Goal: Information Seeking & Learning: Find specific fact

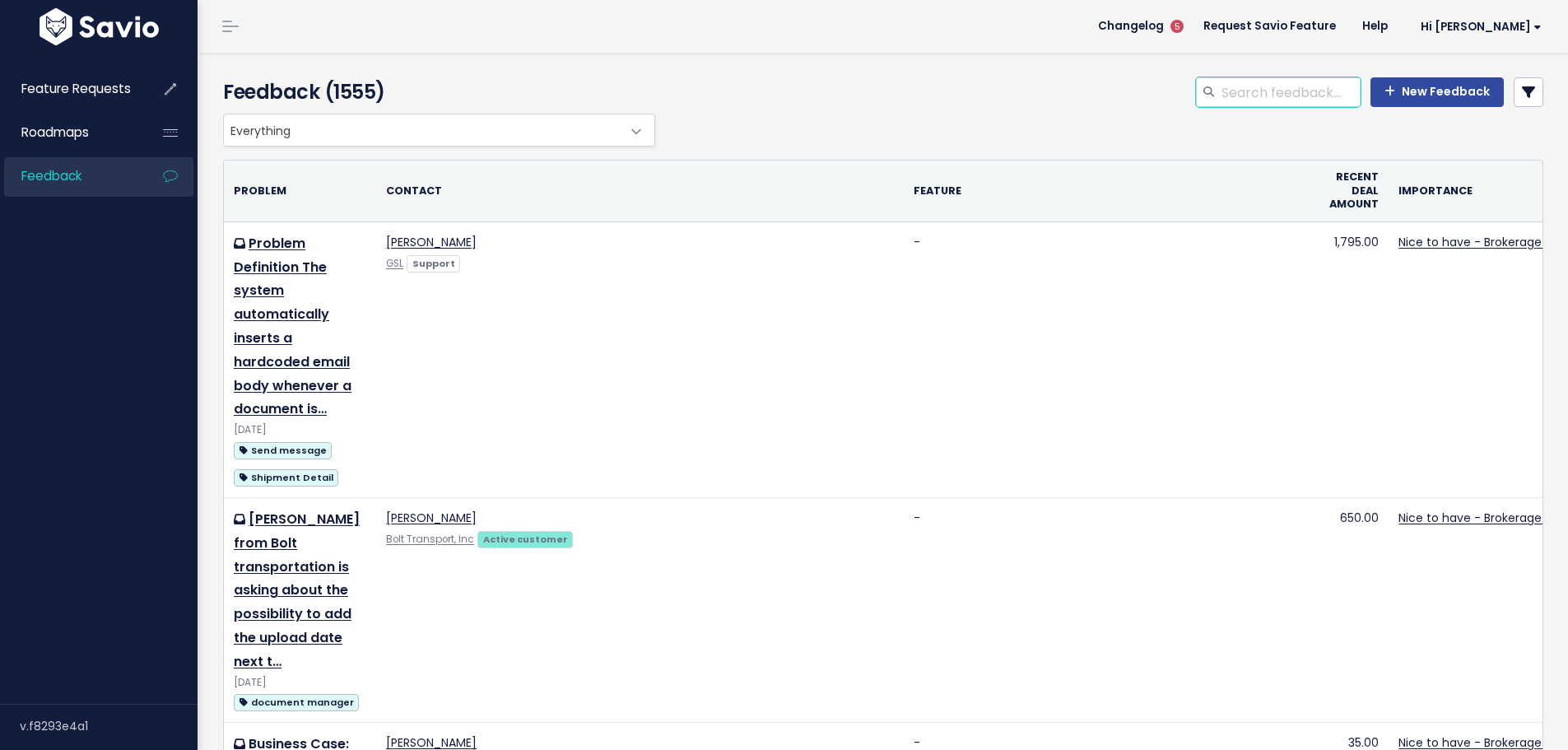
click at [1239, 87] on input "search" at bounding box center [1289, 92] width 140 height 29
paste input "Customer Payment Analysis"
type input "Customer Payment Analysis"
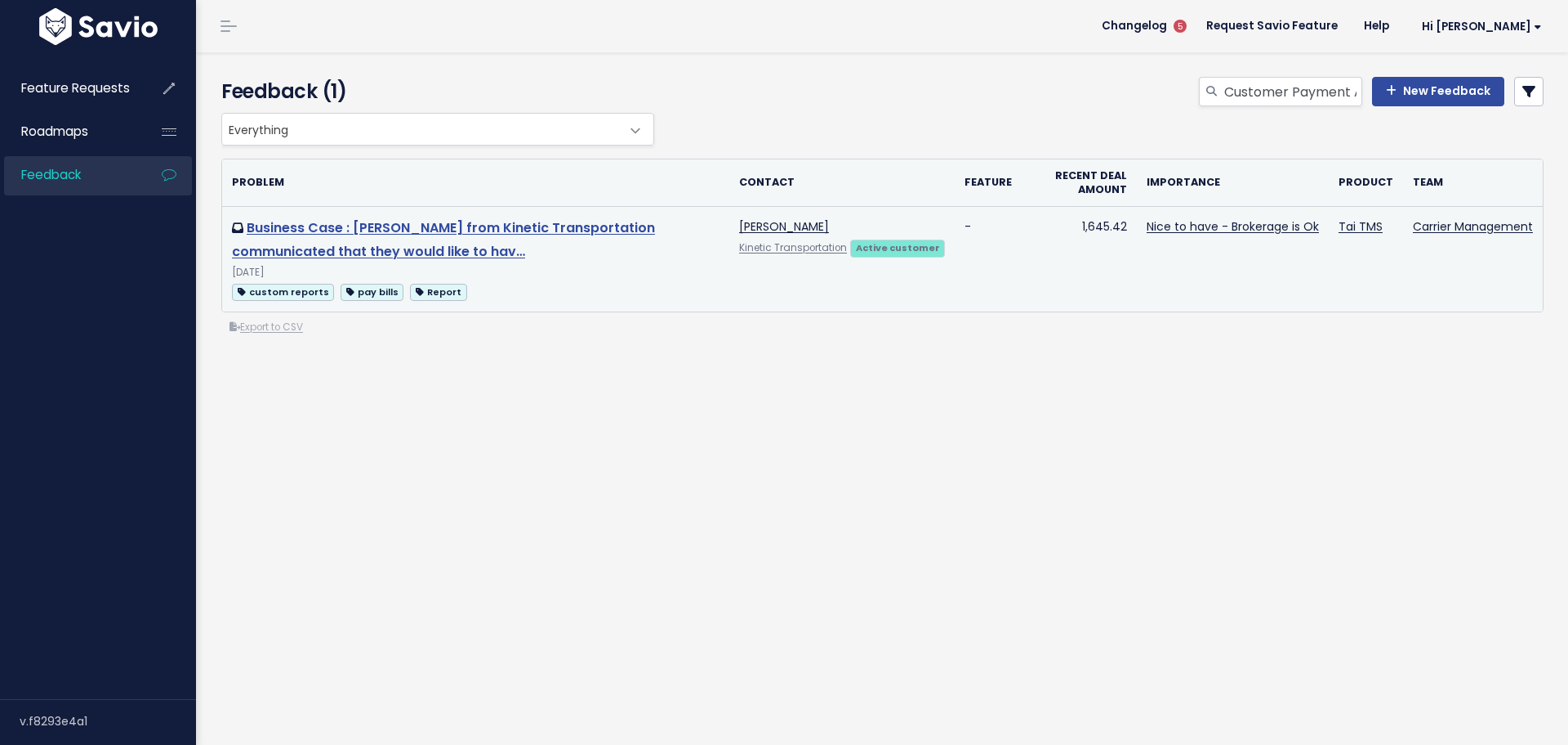
click at [423, 230] on link "Business Case : [PERSON_NAME] from Kinetic Transportation communicated that the…" at bounding box center [443, 240] width 423 height 43
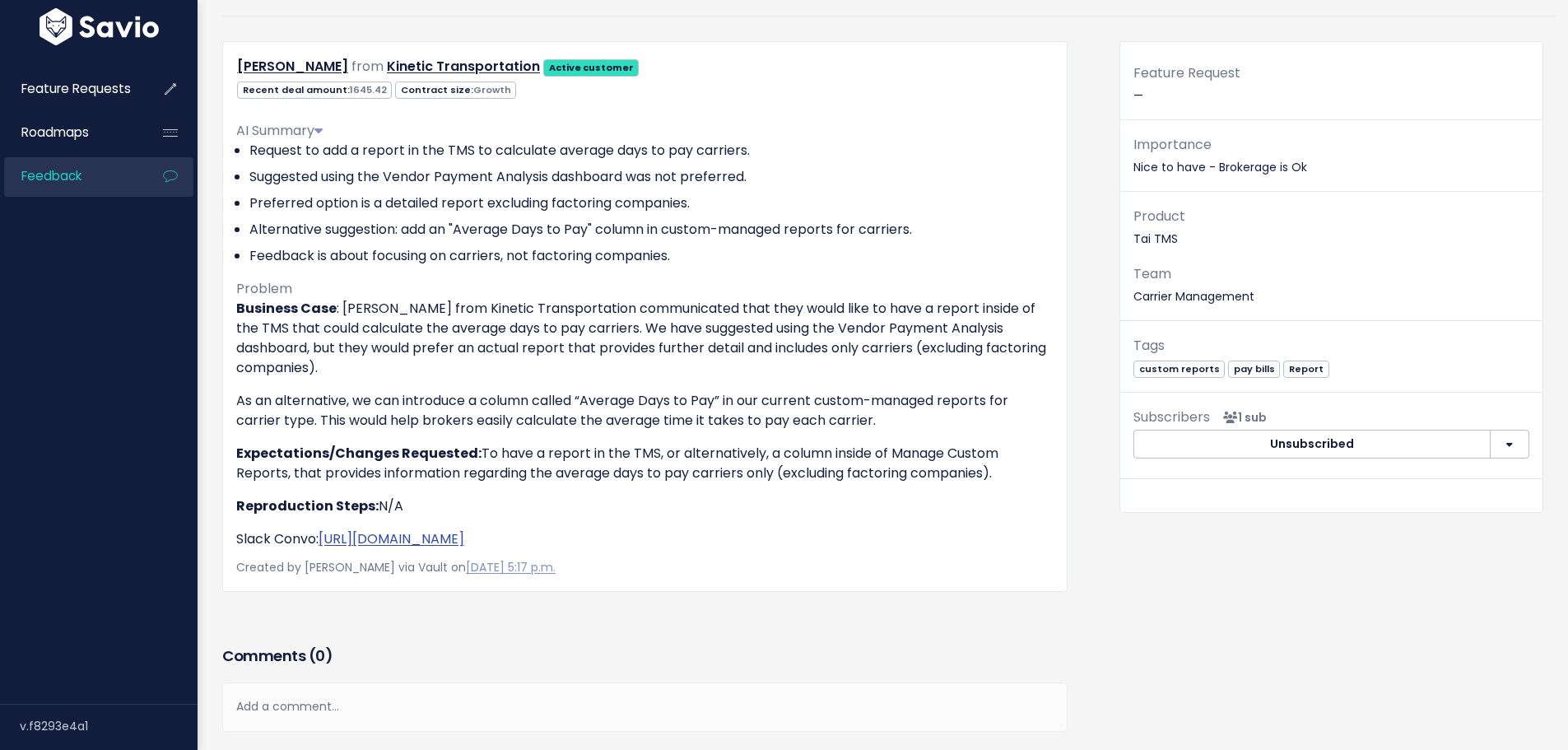
scroll to position [165, 0]
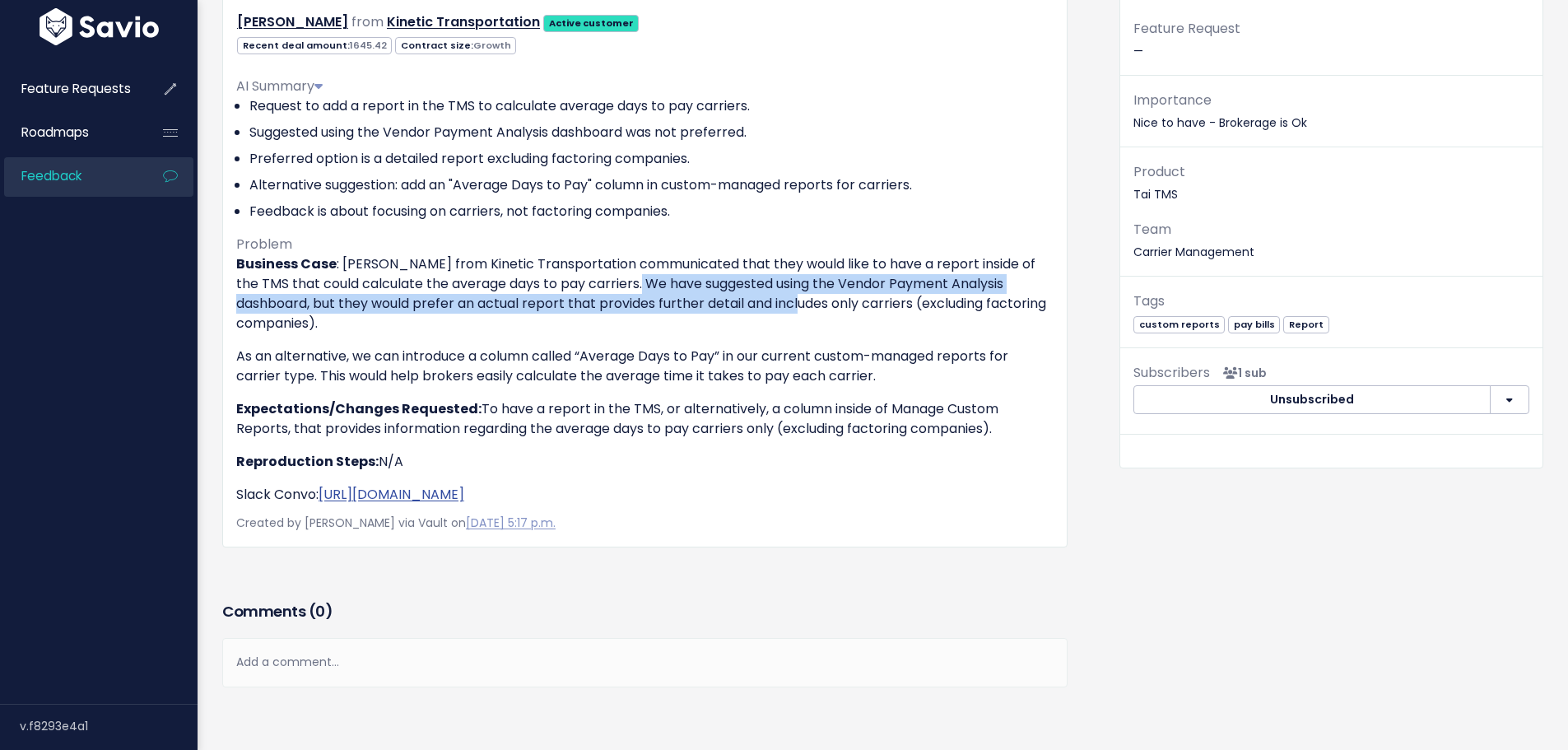
drag, startPoint x: 641, startPoint y: 282, endPoint x: 796, endPoint y: 302, distance: 156.3
click at [796, 302] on p "Business Case : [PERSON_NAME] from Kinetic Transportation communicated that the…" at bounding box center [645, 294] width 817 height 79
drag, startPoint x: 812, startPoint y: 267, endPoint x: 636, endPoint y: 322, distance: 184.4
click at [636, 322] on p "Business Case : Alexander Folk from Kinetic Transportation communicated that th…" at bounding box center [645, 294] width 817 height 79
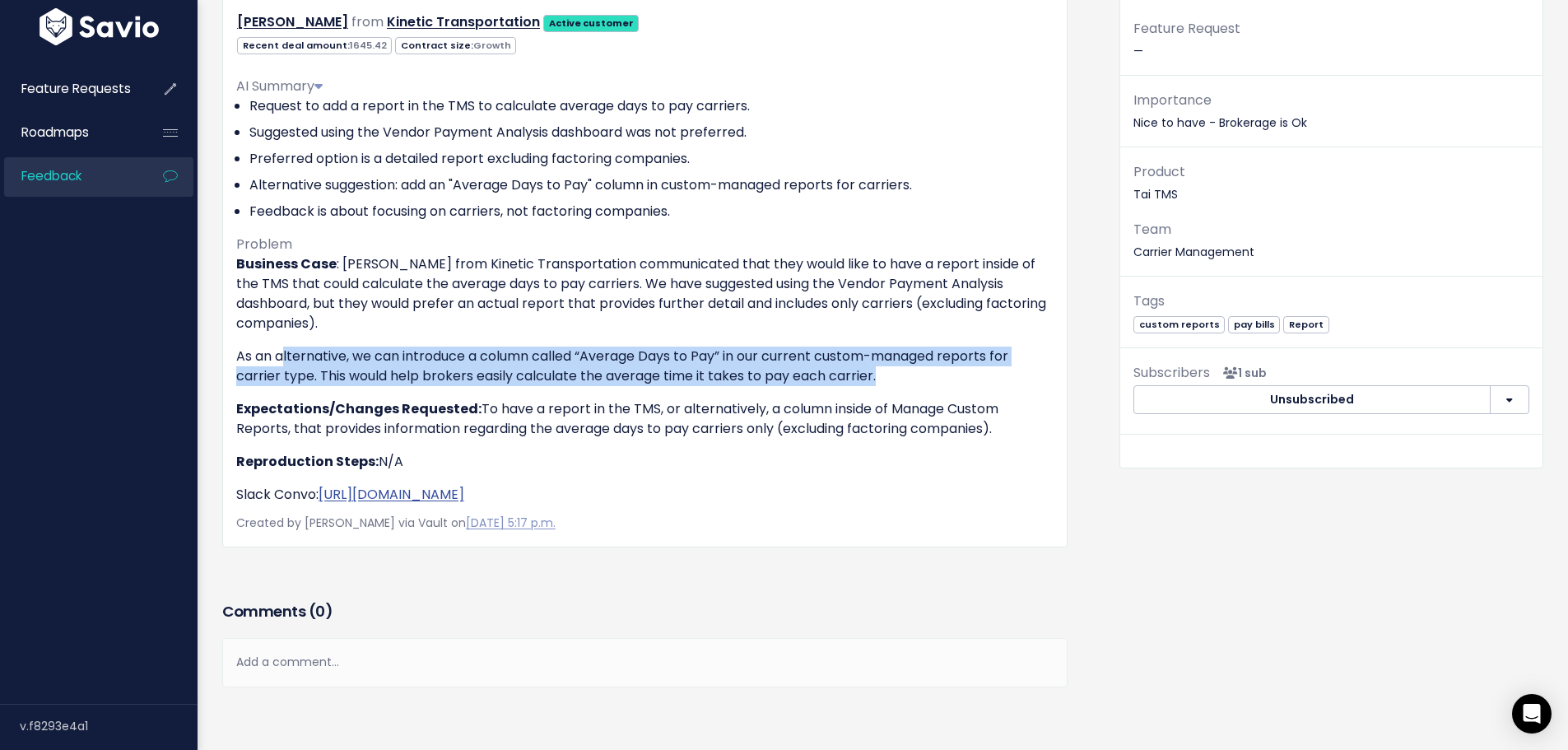
drag, startPoint x: 289, startPoint y: 360, endPoint x: 924, endPoint y: 371, distance: 635.1
click at [924, 371] on p "As an alternative, we can introduce a column called “Average Days to Pay” in ou…" at bounding box center [645, 366] width 817 height 39
drag, startPoint x: 516, startPoint y: 403, endPoint x: 1016, endPoint y: 435, distance: 501.0
click at [1016, 435] on p "Expectations/Changes Requested: To have a report in the TMS, or alternatively, …" at bounding box center [645, 419] width 817 height 39
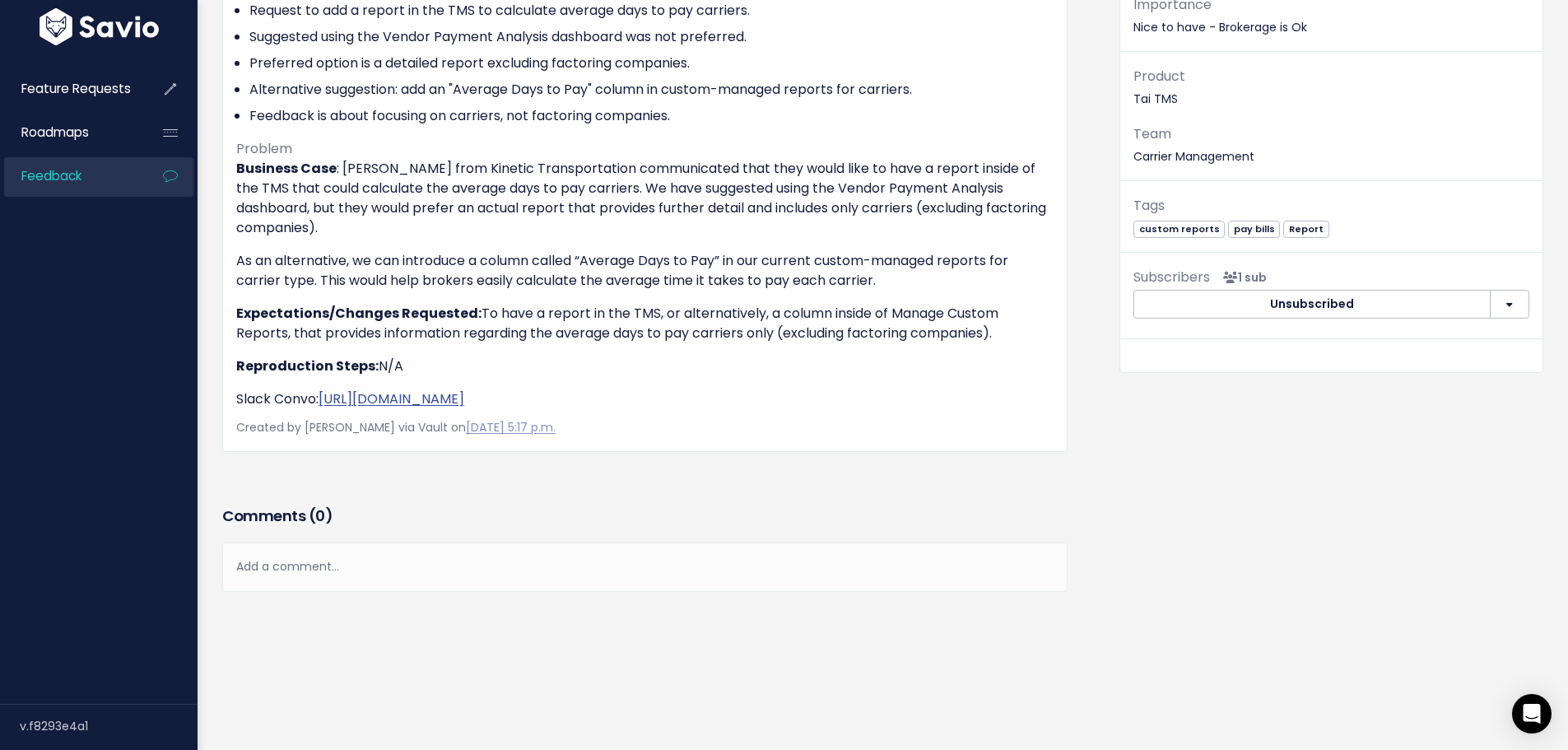
scroll to position [272, 0]
